Goal: Answer question/provide support

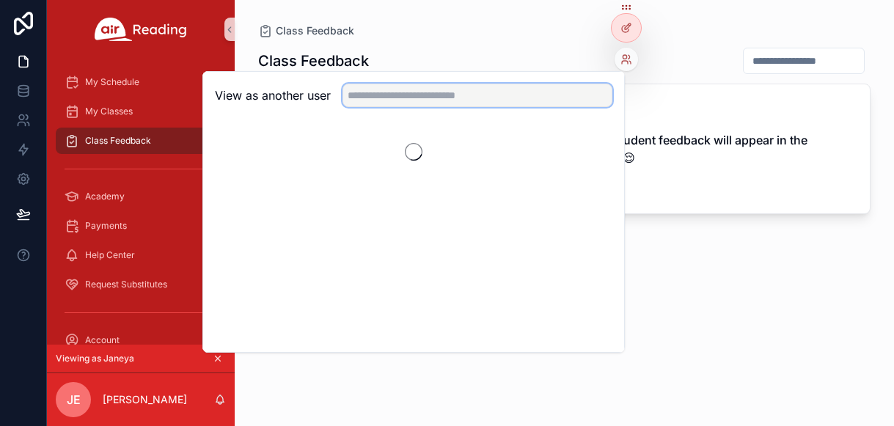
click at [453, 92] on input "text" at bounding box center [478, 95] width 270 height 23
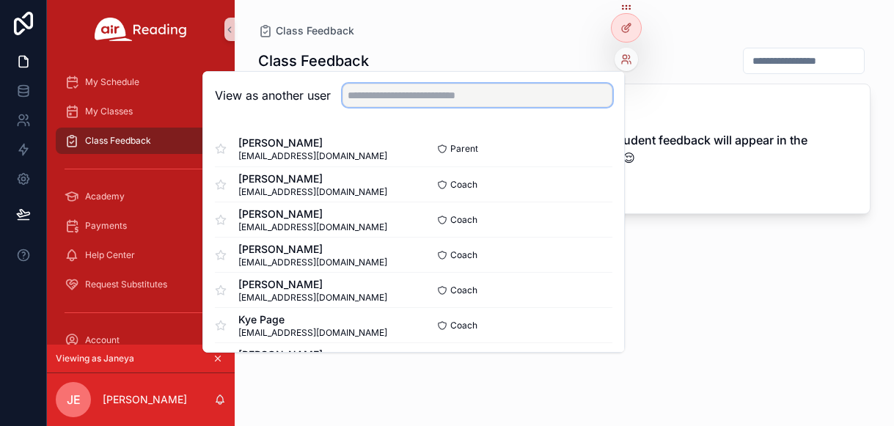
paste input "**********"
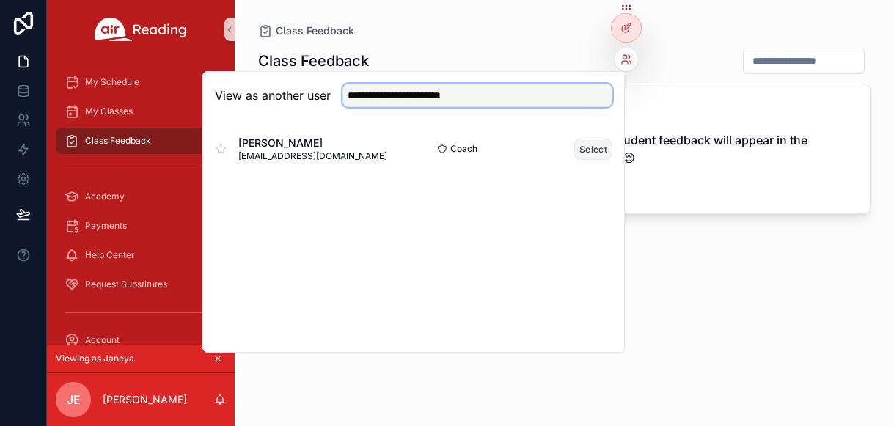
type input "**********"
click at [599, 152] on button "Select" at bounding box center [594, 149] width 38 height 21
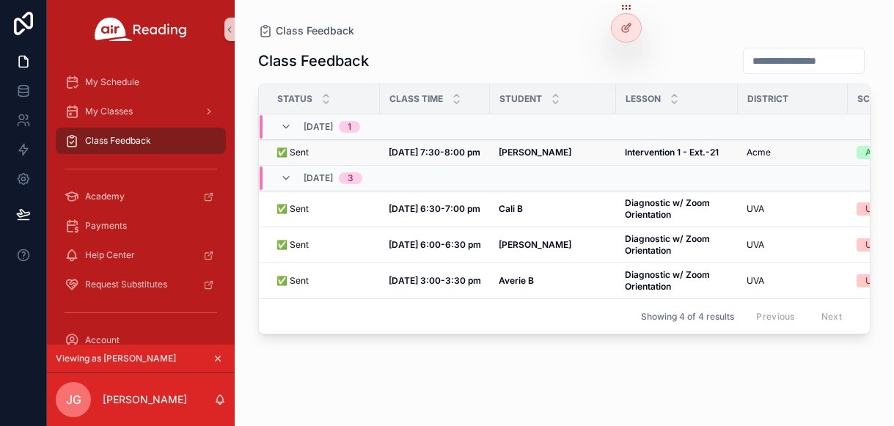
click at [488, 156] on td "Sep 4, 7:30-8:00 pm Sep 4, 7:30-8:00 pm" at bounding box center [435, 153] width 110 height 26
click at [496, 156] on td "Alvin L Alvin L" at bounding box center [553, 153] width 126 height 26
click at [512, 155] on strong "Alvin L" at bounding box center [535, 152] width 73 height 11
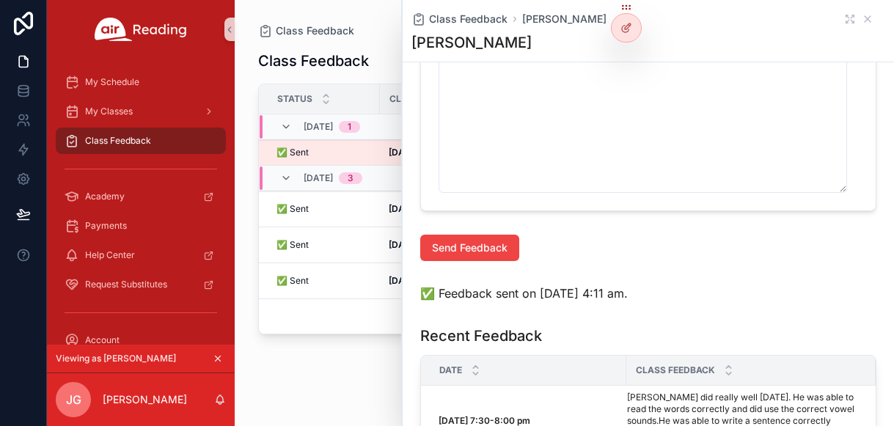
scroll to position [987, 0]
click at [497, 252] on span "Send Feedback" at bounding box center [470, 246] width 76 height 15
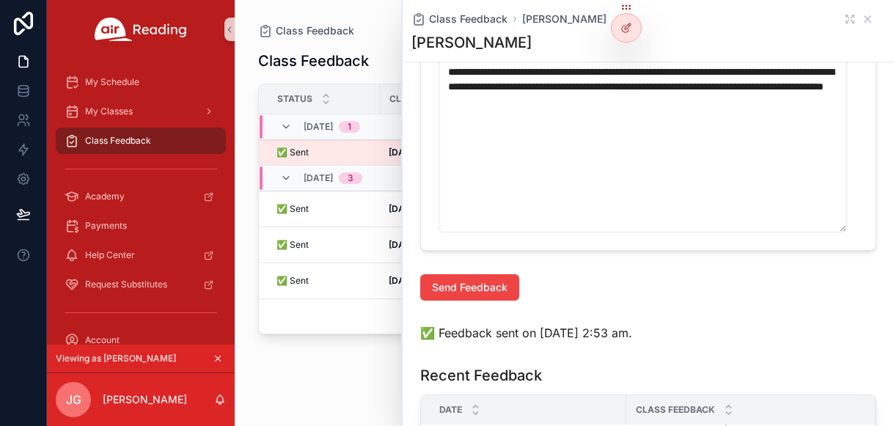
scroll to position [941, 0]
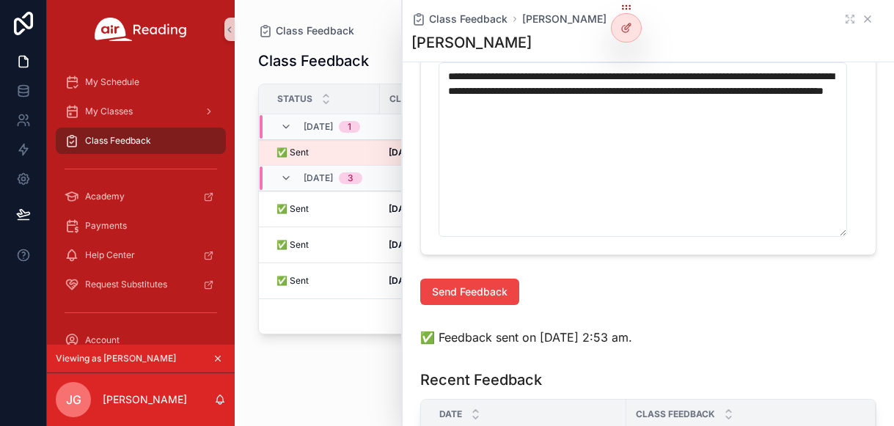
click at [862, 19] on icon "scrollable content" at bounding box center [868, 19] width 12 height 12
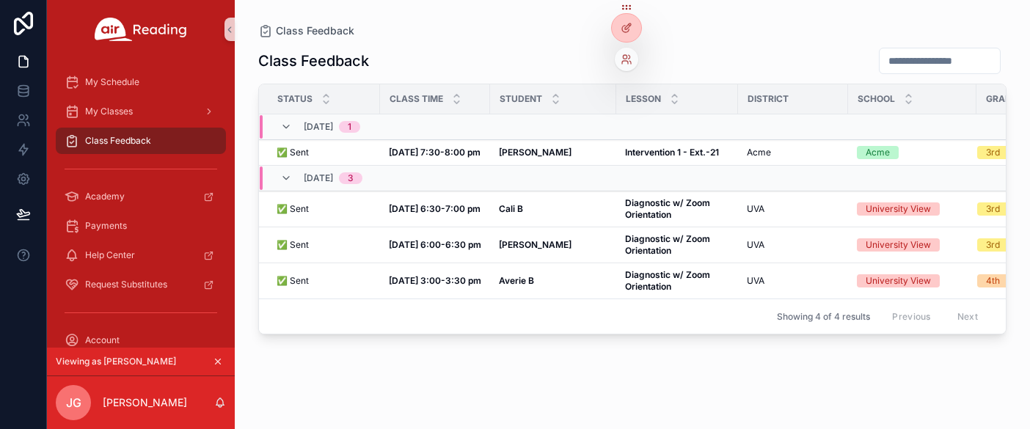
click at [634, 62] on div at bounding box center [626, 59] width 23 height 23
click at [630, 58] on icon at bounding box center [627, 60] width 12 height 12
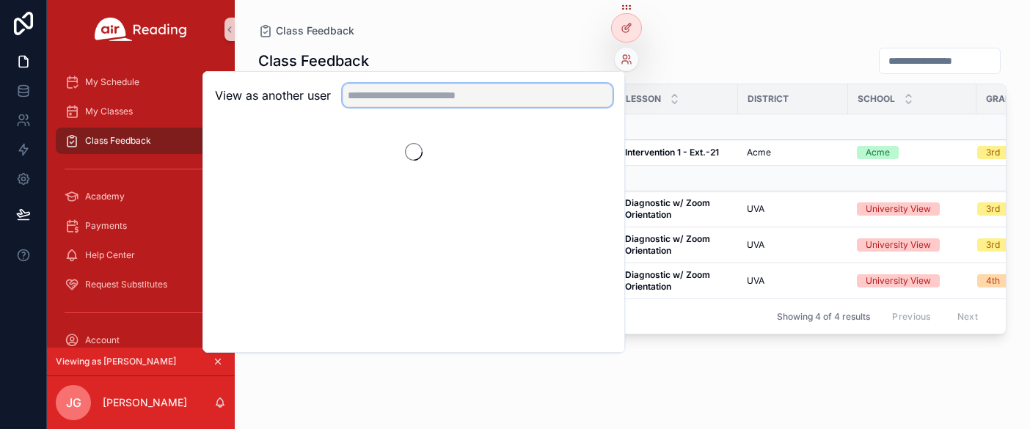
click at [498, 96] on input "text" at bounding box center [478, 95] width 270 height 23
paste input "**********"
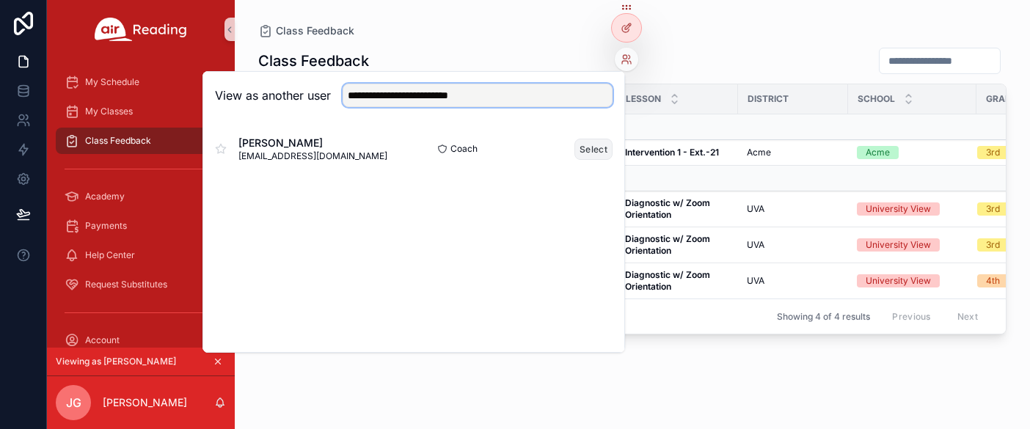
type input "**********"
click at [591, 150] on button "Select" at bounding box center [594, 149] width 38 height 21
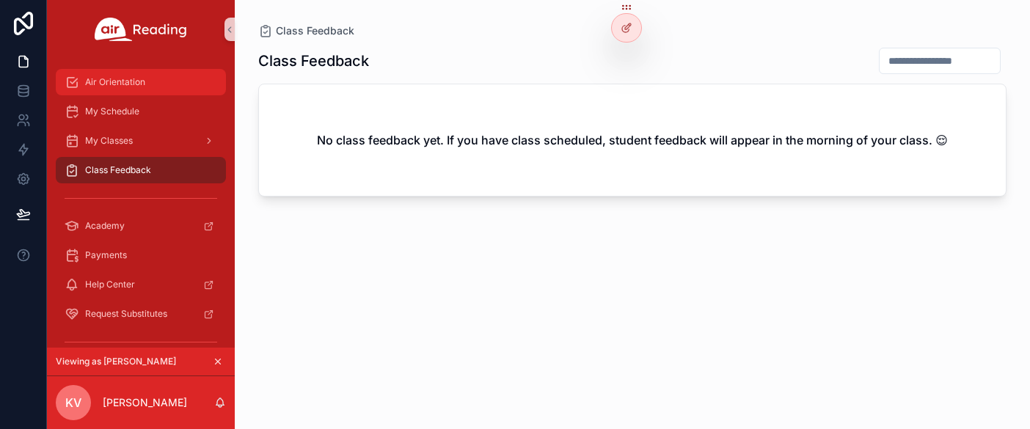
click at [139, 76] on span "Air Orientation" at bounding box center [115, 82] width 60 height 12
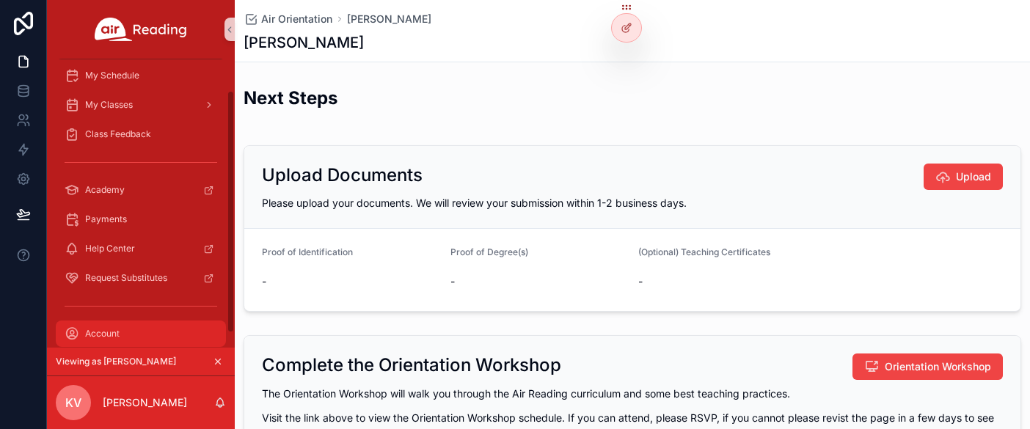
scroll to position [54, 0]
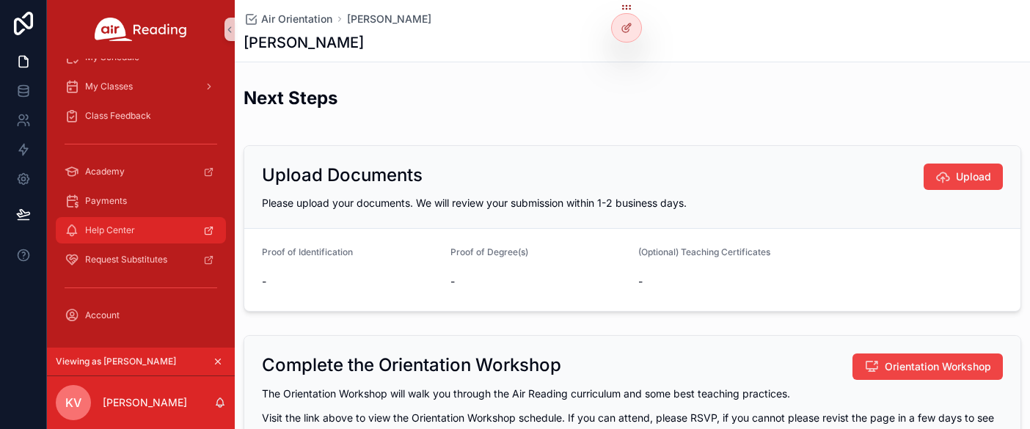
click at [161, 230] on div "Help Center" at bounding box center [141, 230] width 153 height 23
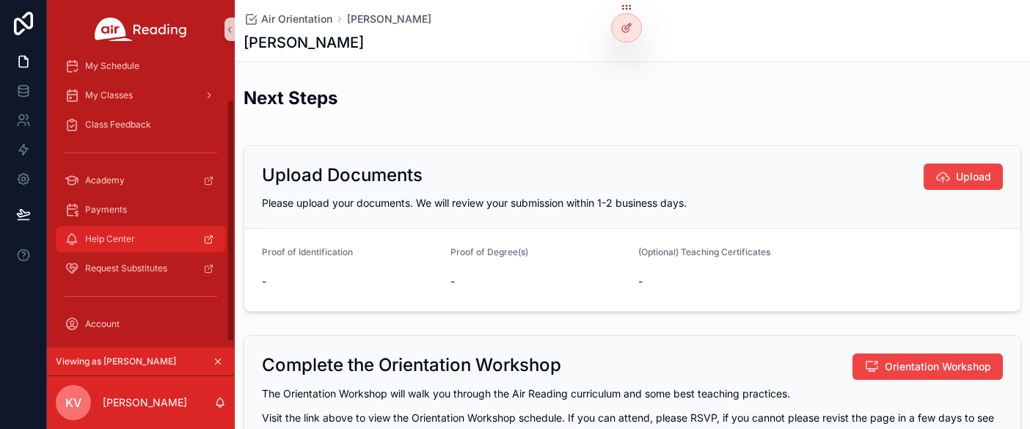
scroll to position [48, 0]
click at [210, 240] on icon "scrollable content" at bounding box center [208, 237] width 7 height 7
